Goal: Contribute content: Add original content to the website for others to see

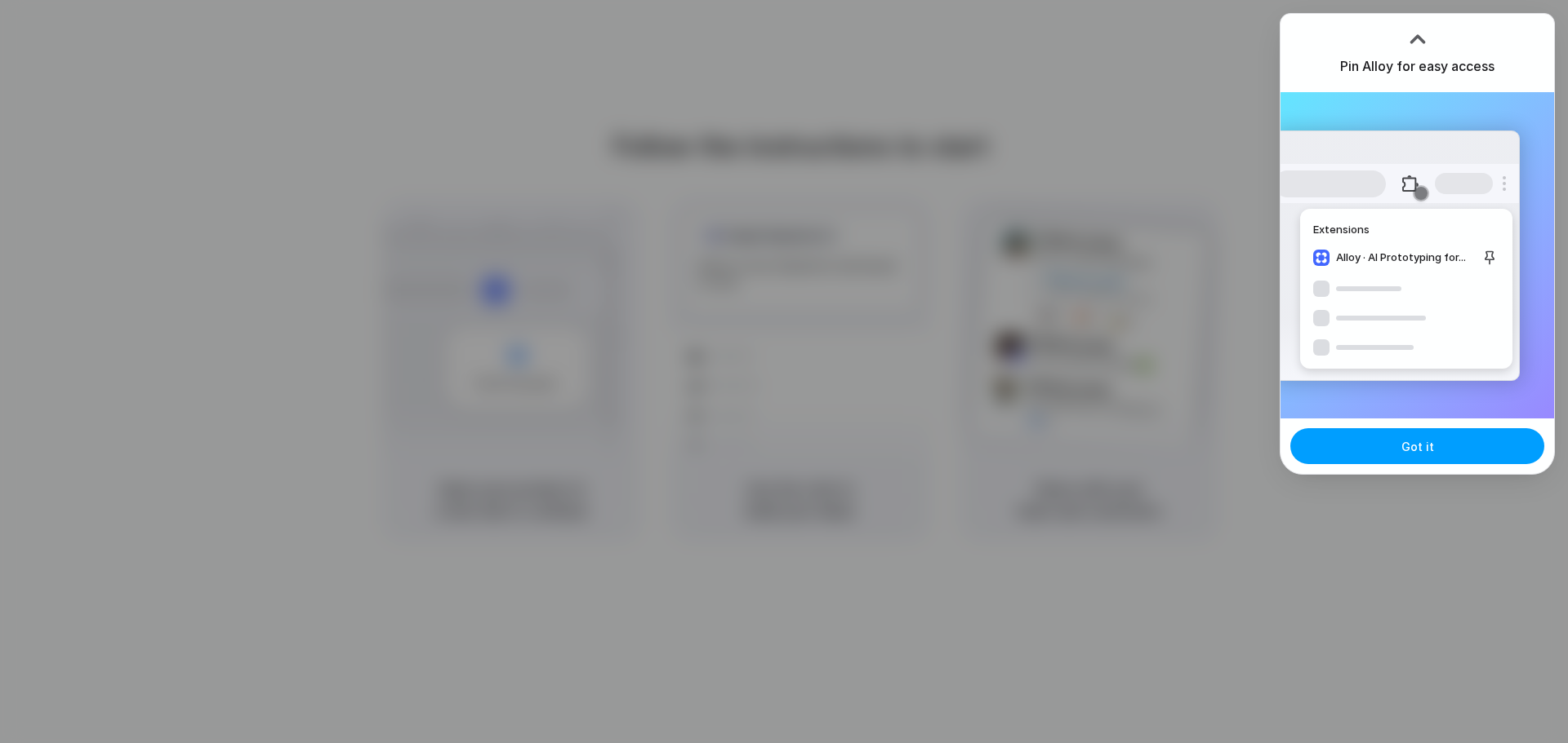
click at [1394, 446] on button "Got it" at bounding box center [1417, 445] width 254 height 36
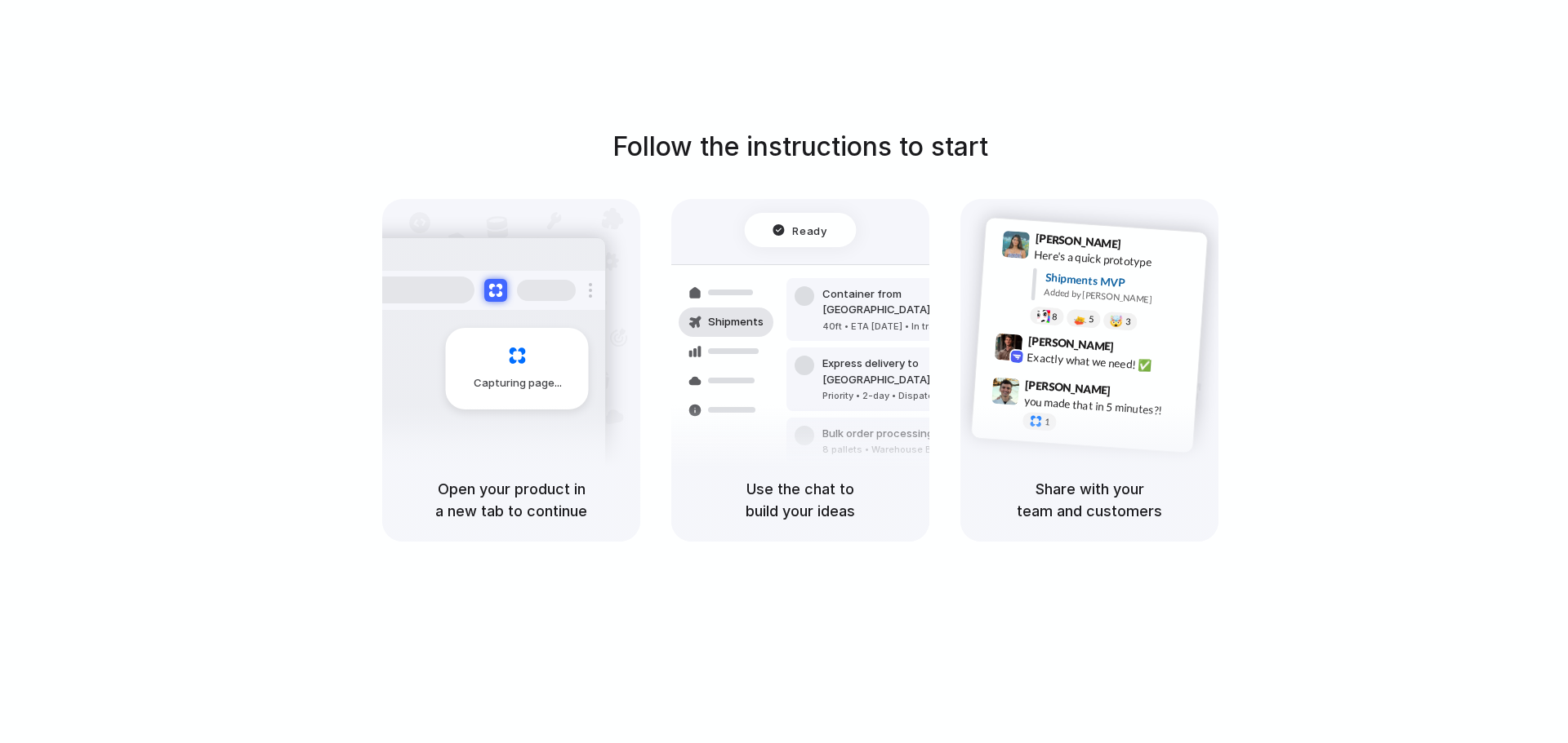
click at [570, 376] on div "Capturing page" at bounding box center [517, 369] width 143 height 81
click at [915, 382] on div "Container from Shanghai 40ft • ETA Dec 28 • In transit Express delivery to NYC …" at bounding box center [859, 380] width 173 height 229
click at [828, 259] on div "Ready Shipments Container from Shanghai 40ft • ETA Dec 28 • In transit Express …" at bounding box center [799, 354] width 277 height 282
click at [1030, 383] on span "Simon Kubica" at bounding box center [1068, 387] width 87 height 23
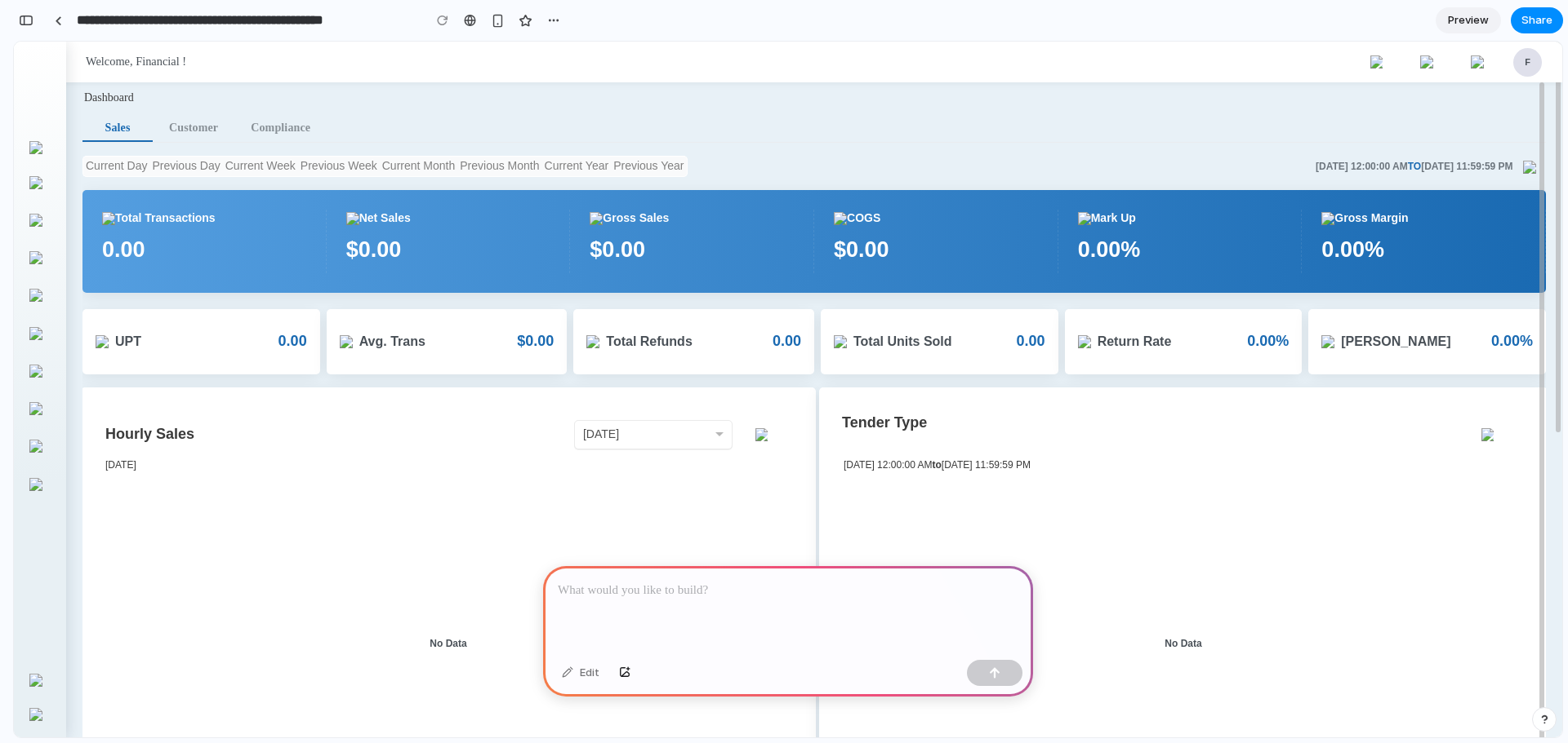
click at [618, 436] on input "text" at bounding box center [636, 435] width 107 height 17
click at [642, 440] on input "text" at bounding box center [636, 435] width 107 height 17
click at [889, 433] on div "Tender Type" at bounding box center [1147, 435] width 623 height 45
click at [874, 427] on span "Tender Type" at bounding box center [885, 422] width 85 height 16
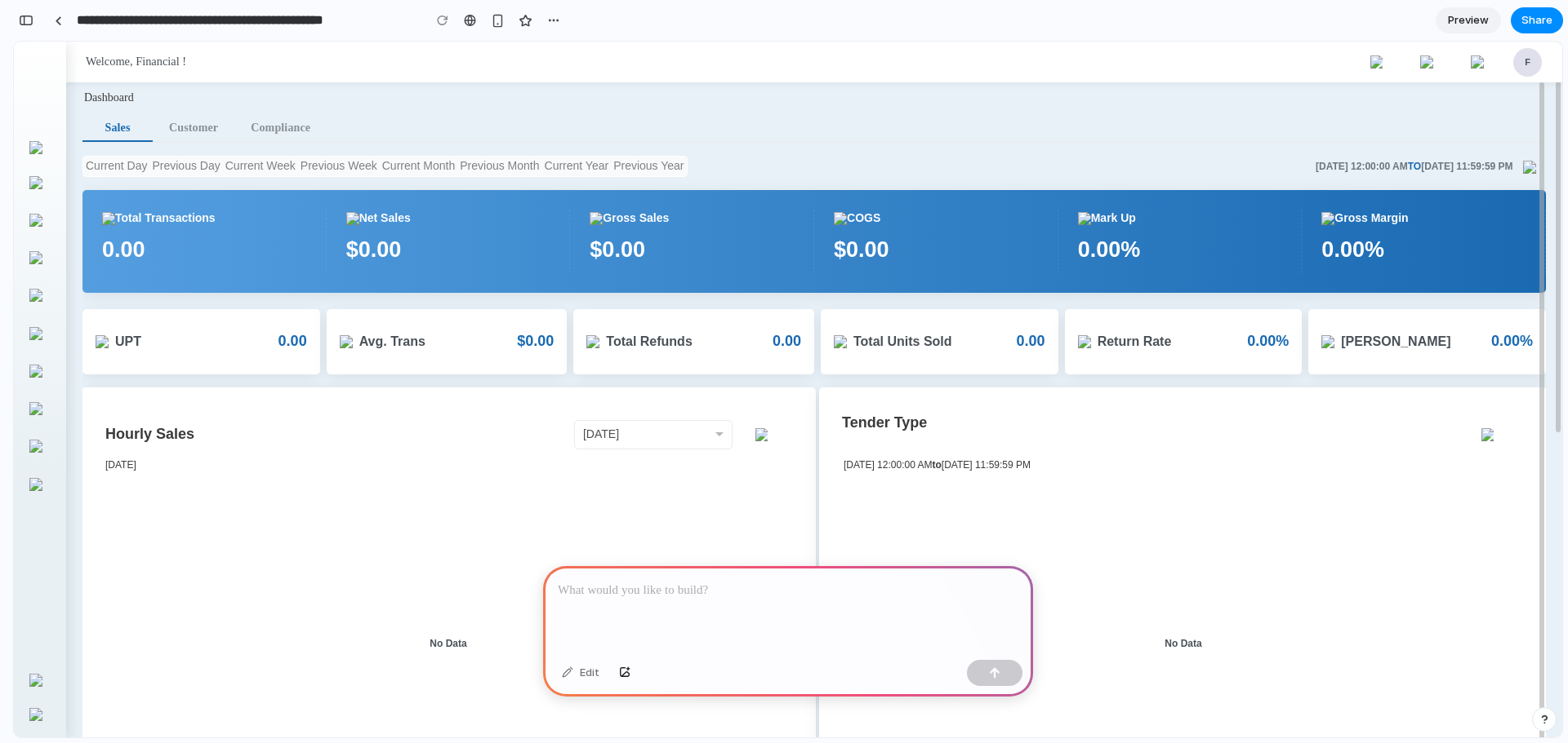
click at [921, 434] on div "Tender Type" at bounding box center [1147, 435] width 623 height 45
click at [886, 413] on div "Tender Type" at bounding box center [1147, 435] width 623 height 45
click at [907, 425] on span "Tender Type" at bounding box center [885, 422] width 85 height 16
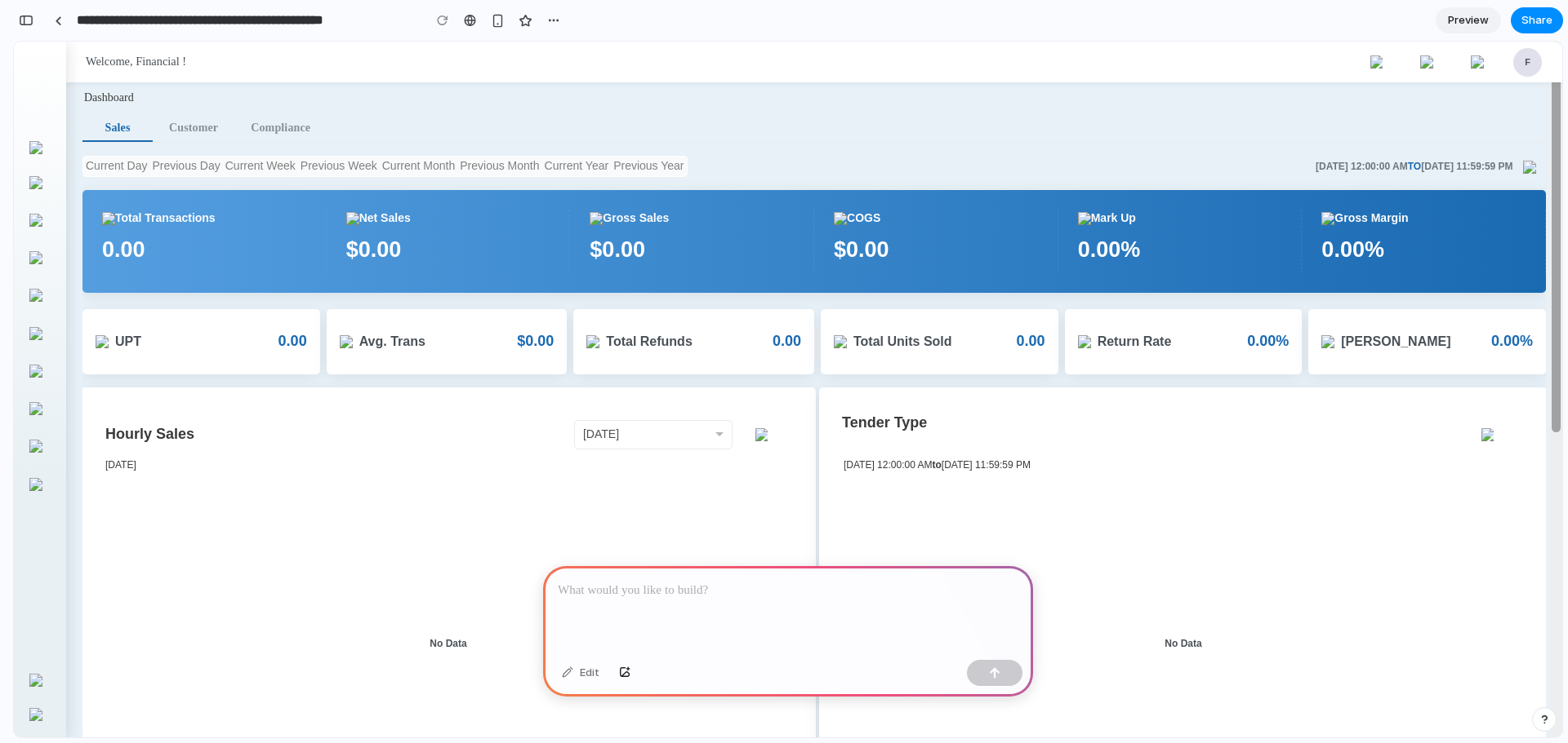
drag, startPoint x: 1558, startPoint y: 404, endPoint x: 1557, endPoint y: 528, distance: 124.0
click at [1557, 528] on div at bounding box center [1555, 413] width 13 height 743
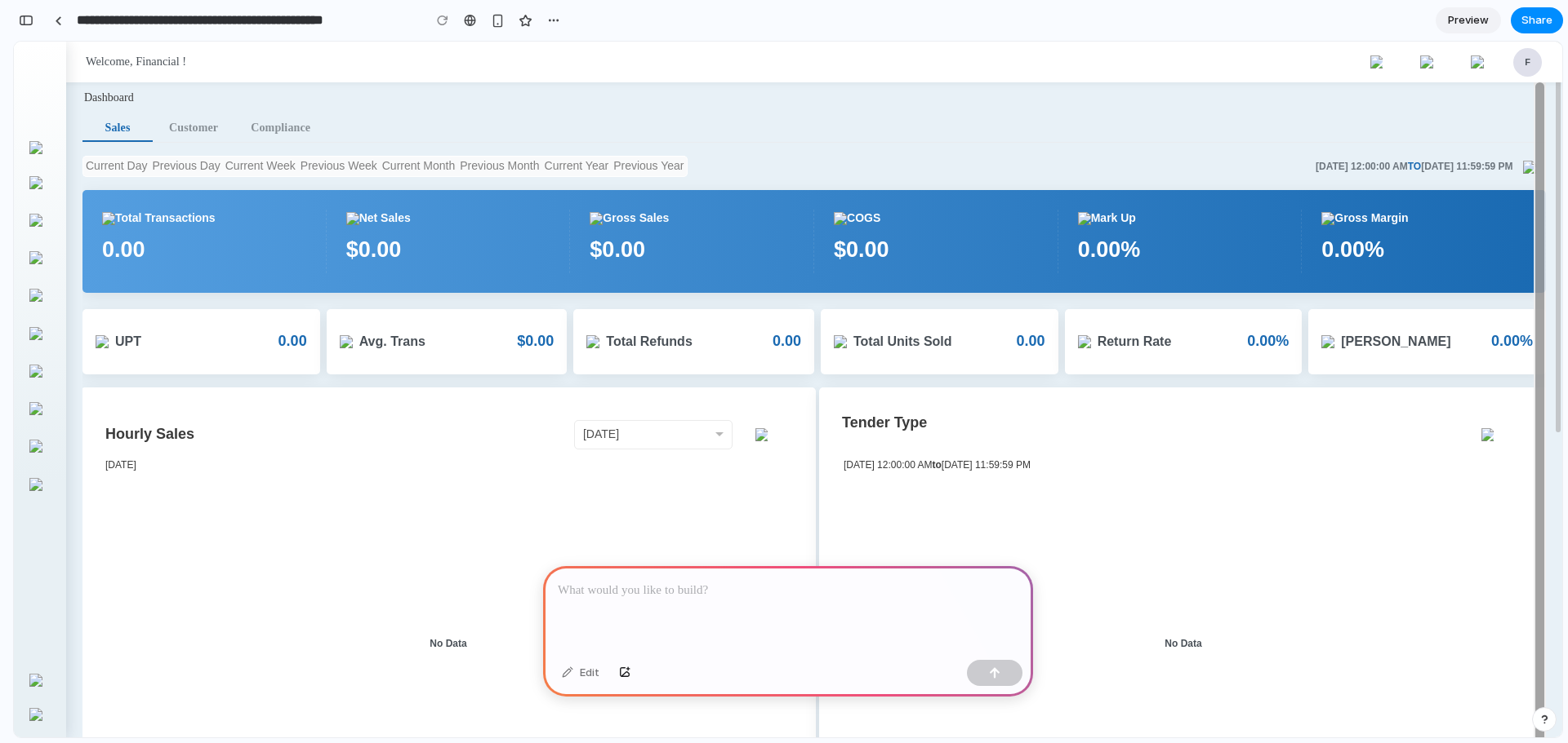
drag, startPoint x: 1557, startPoint y: 386, endPoint x: 1538, endPoint y: 499, distance: 114.6
click at [1538, 499] on div "Dashboard Sales Customer Compliance Current Day Previous Day Current Week Previ…" at bounding box center [813, 389] width 1495 height 696
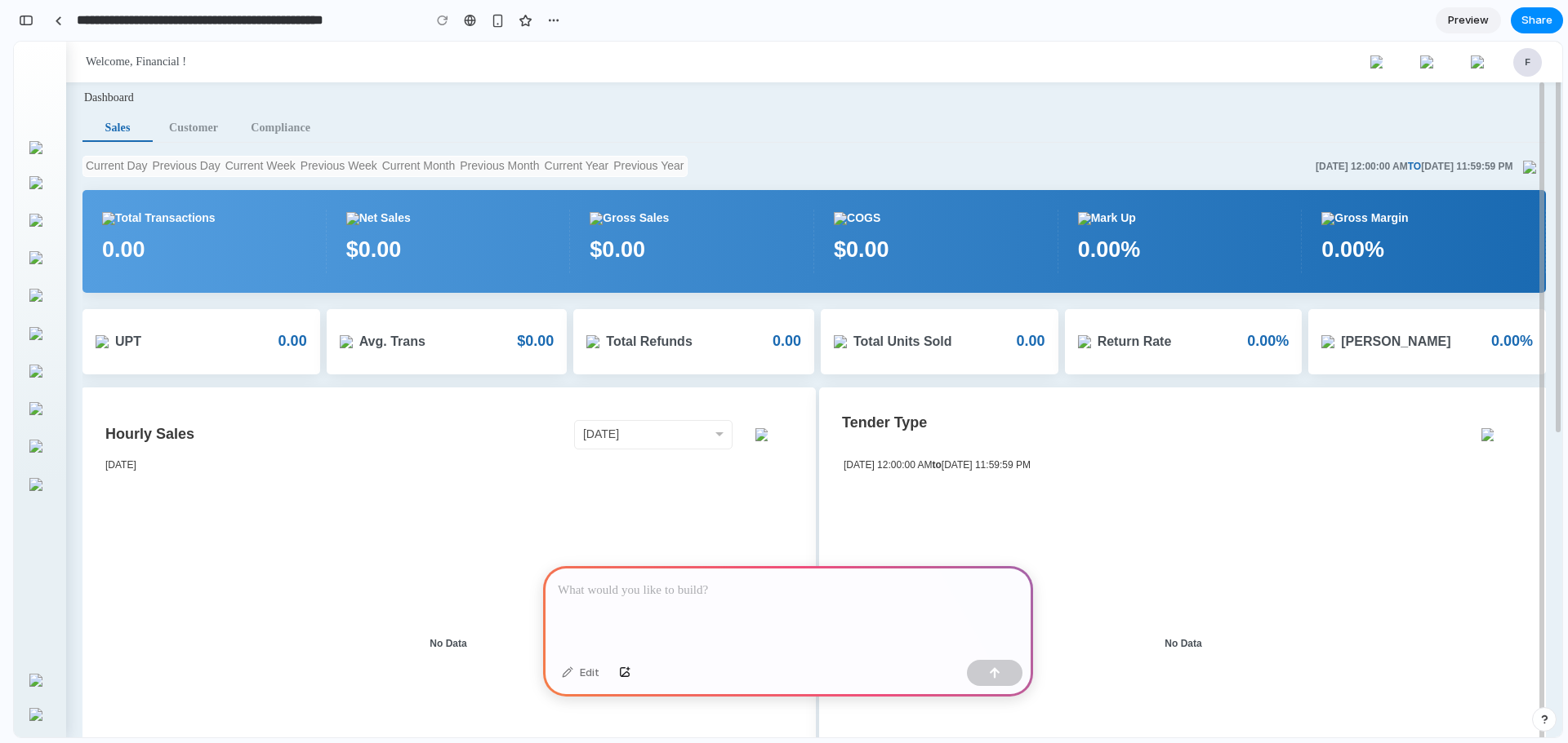
click at [1500, 441] on div "button" at bounding box center [1488, 435] width 44 height 44
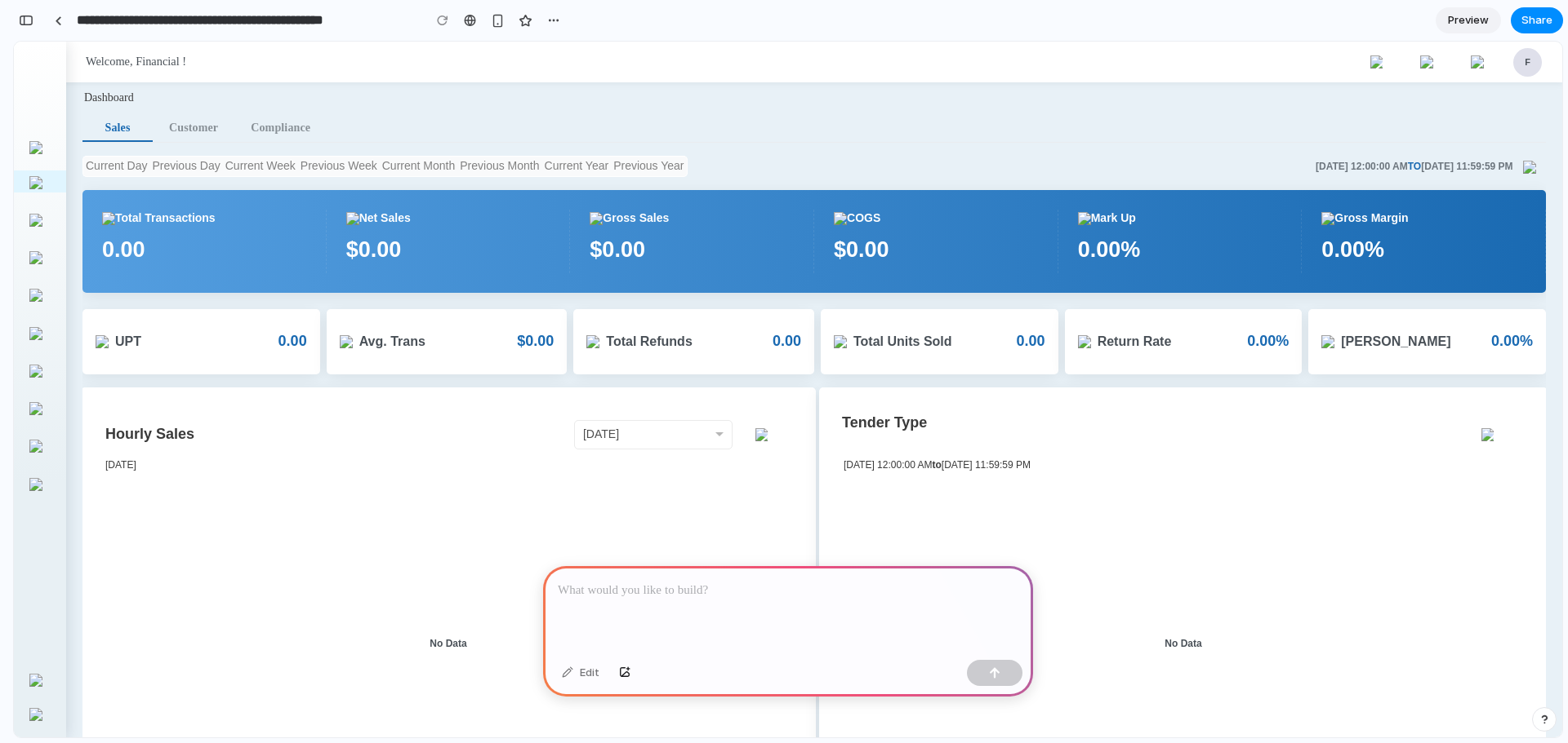
click at [35, 186] on img at bounding box center [36, 183] width 14 height 14
click at [498, 20] on div "button" at bounding box center [498, 20] width 14 height 14
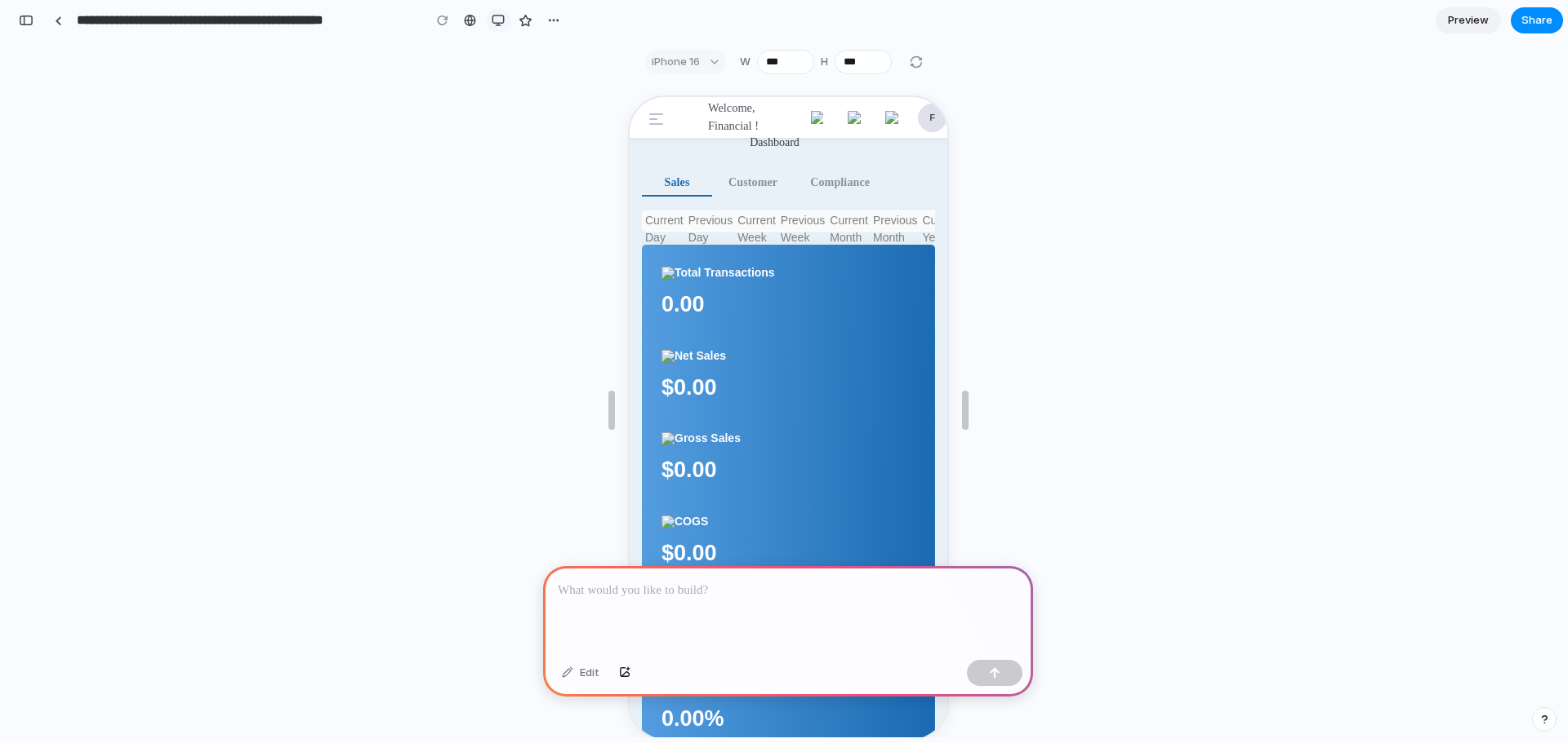
click at [490, 18] on button "button" at bounding box center [498, 19] width 24 height 24
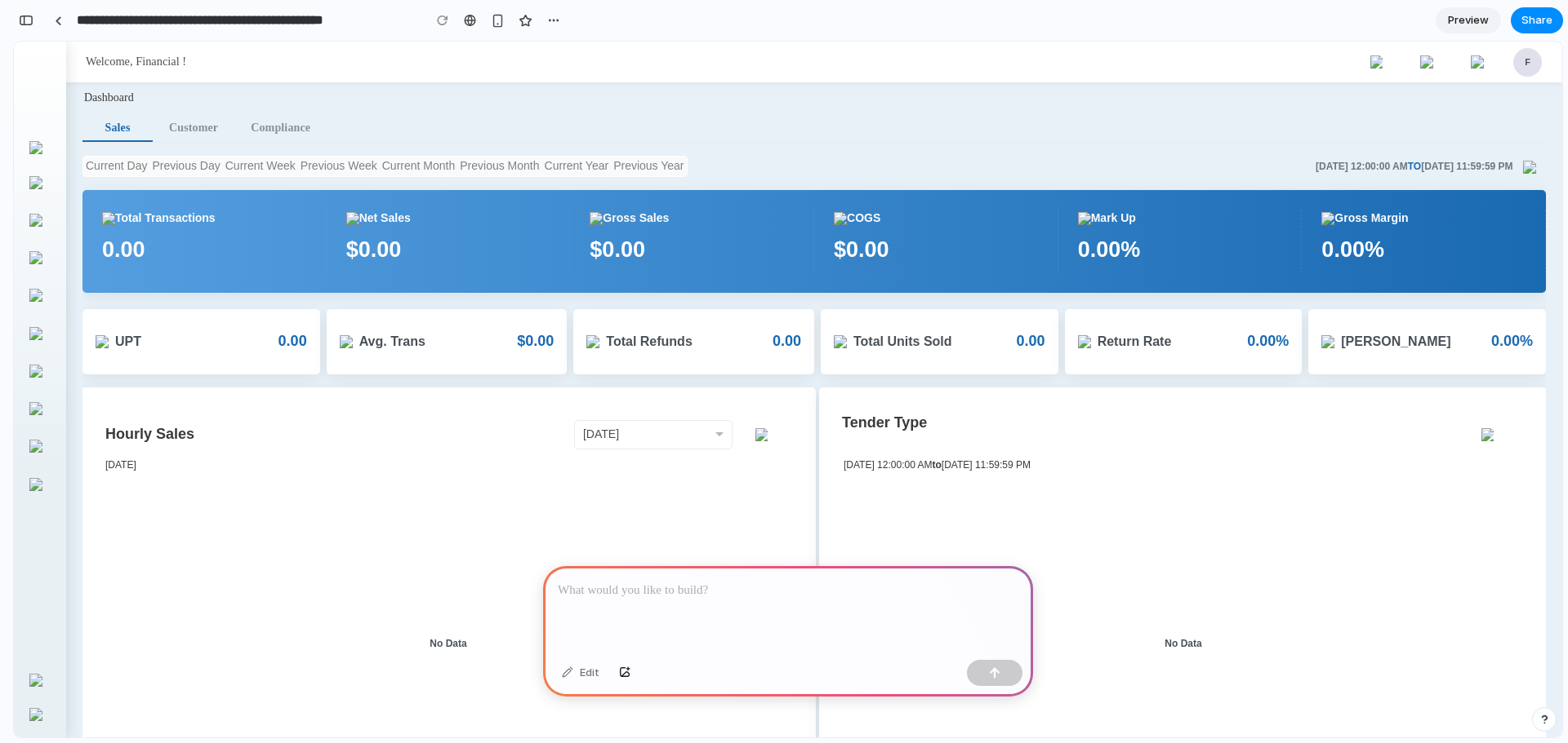
click at [612, 589] on p at bounding box center [788, 590] width 460 height 19
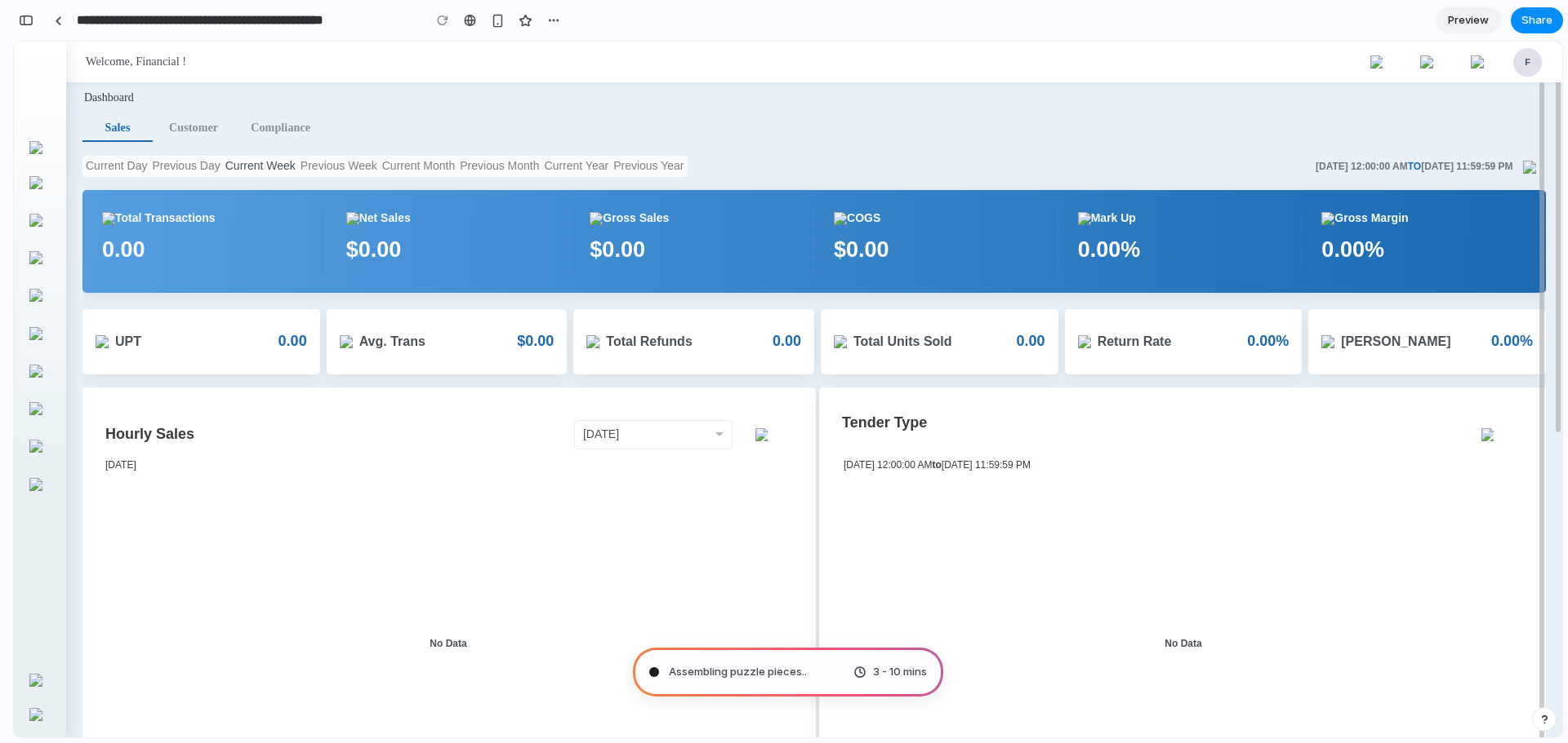
click at [258, 163] on div "Current Week" at bounding box center [261, 166] width 75 height 21
click at [308, 130] on span "Compliance" at bounding box center [280, 128] width 60 height 15
click at [189, 129] on span "Customer" at bounding box center [193, 128] width 49 height 15
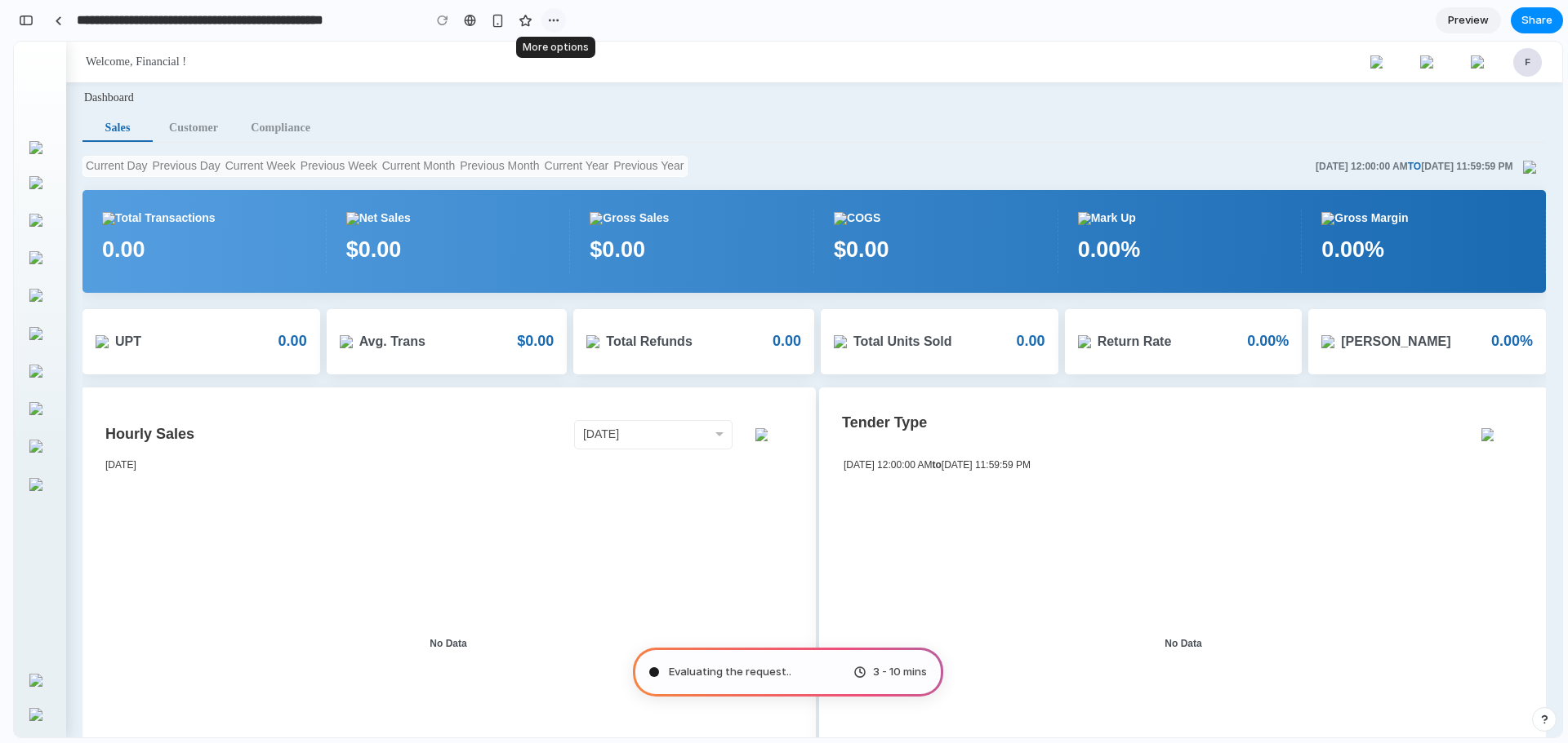
click at [560, 20] on button "button" at bounding box center [553, 19] width 24 height 24
click at [675, 14] on div "Duplicate Delete" at bounding box center [784, 371] width 1568 height 743
click at [1467, 25] on span "Preview" at bounding box center [1468, 20] width 41 height 16
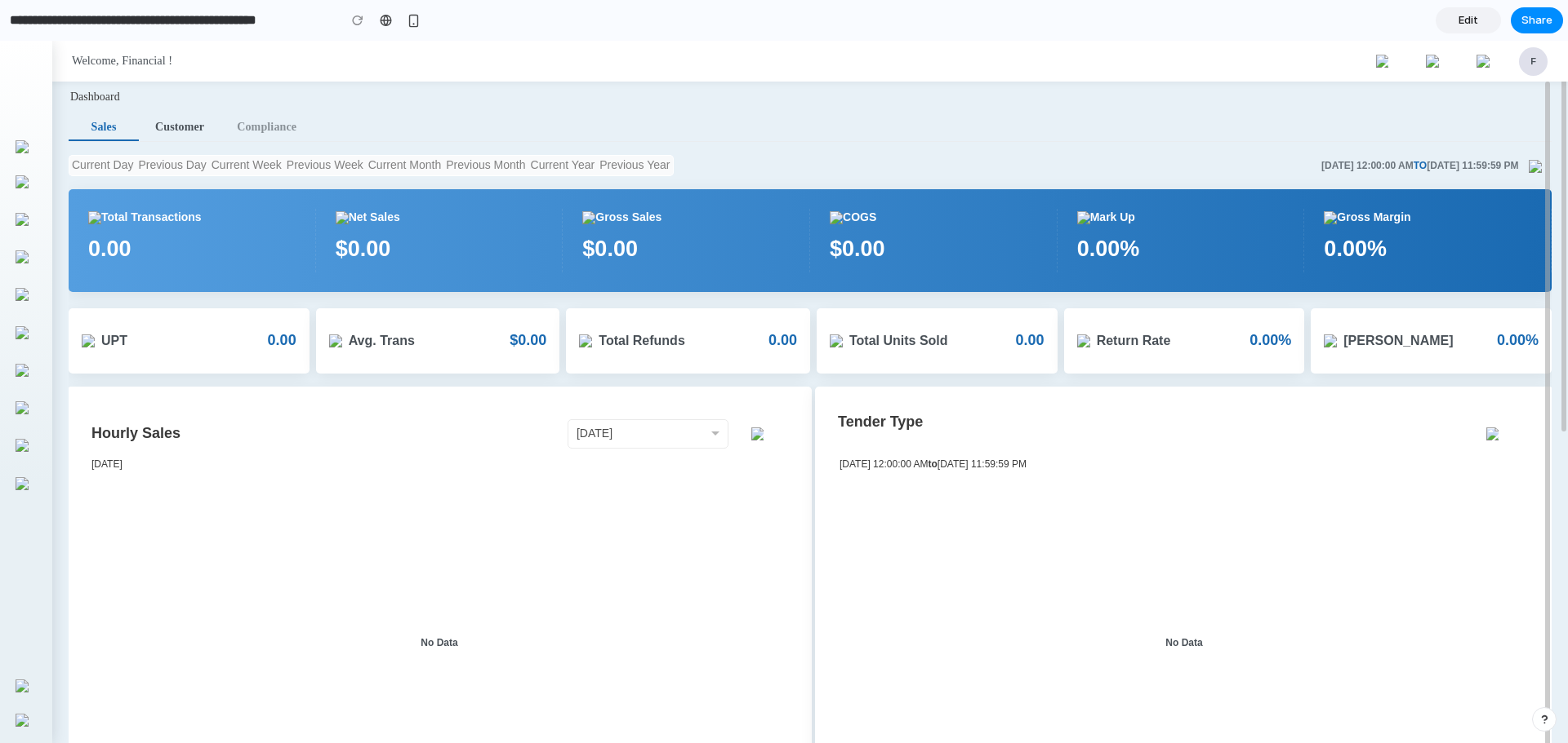
click at [187, 128] on span "Customer" at bounding box center [179, 127] width 49 height 15
click at [264, 129] on span "Compliance" at bounding box center [267, 127] width 60 height 15
click at [1489, 20] on link "Edit" at bounding box center [1468, 20] width 66 height 26
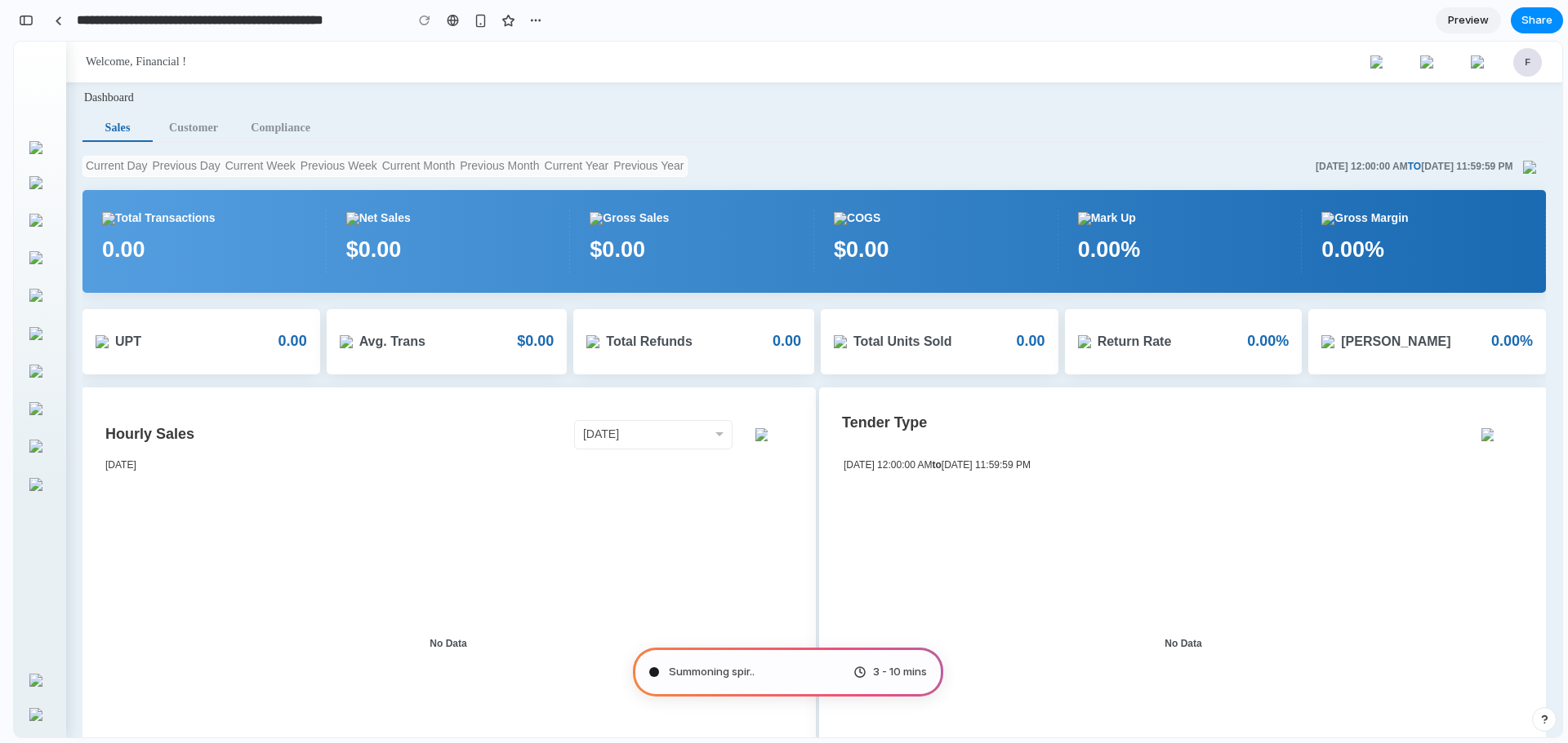
type input "**********"
